Goal: Check status: Check status

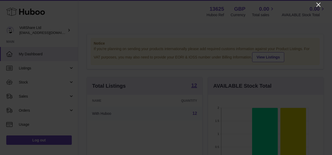
click at [318, 5] on icon "Close" at bounding box center [318, 5] width 6 height 6
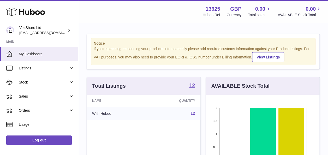
scroll to position [260810, 260777]
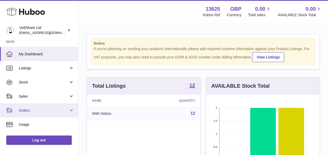
click at [70, 109] on link "Orders" at bounding box center [39, 110] width 78 height 14
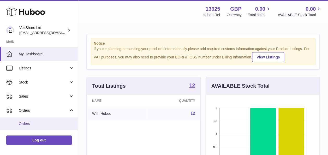
click at [54, 121] on span "Orders" at bounding box center [46, 123] width 55 height 5
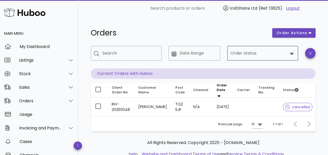
click at [249, 54] on input "Order status" at bounding box center [258, 53] width 57 height 8
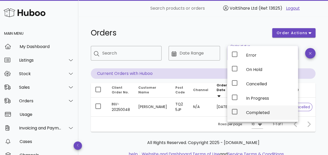
click at [240, 109] on div "Completed" at bounding box center [262, 112] width 71 height 14
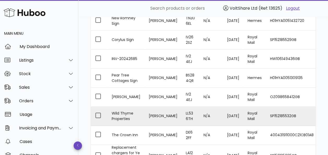
scroll to position [130, 0]
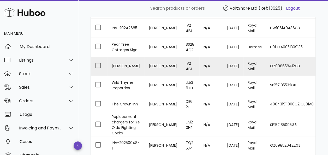
click at [284, 64] on td "OZ098658412GB" at bounding box center [292, 66] width 52 height 19
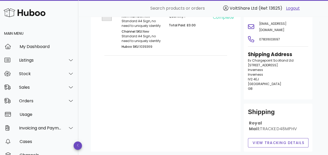
scroll to position [73, 0]
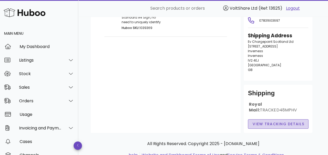
click at [272, 127] on span "View Tracking details" at bounding box center [278, 123] width 52 height 5
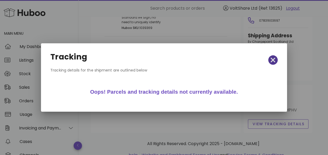
click at [272, 59] on icon "button" at bounding box center [273, 60] width 5 height 5
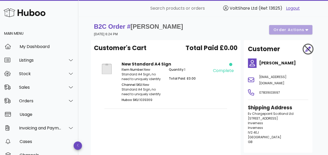
scroll to position [0, 0]
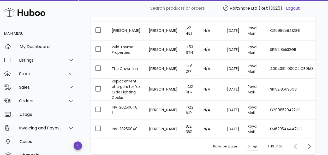
scroll to position [209, 0]
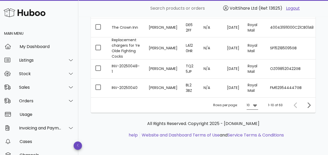
click at [255, 107] on icon at bounding box center [255, 105] width 4 height 2
click at [250, 127] on div "25" at bounding box center [254, 128] width 14 height 13
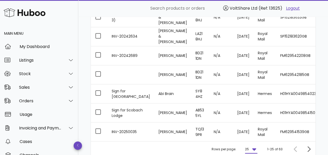
scroll to position [498, 0]
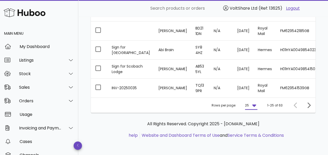
click at [254, 106] on icon at bounding box center [254, 105] width 4 height 2
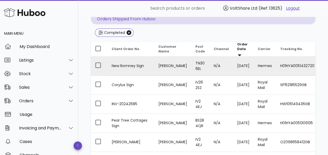
scroll to position [107, 0]
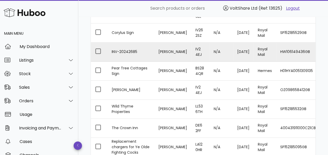
click at [288, 49] on td "HW106149436GB" at bounding box center [302, 52] width 52 height 19
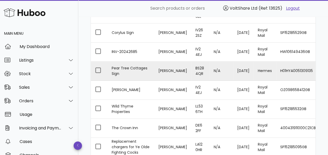
scroll to position [81, 0]
